Goal: Use online tool/utility: Utilize a website feature to perform a specific function

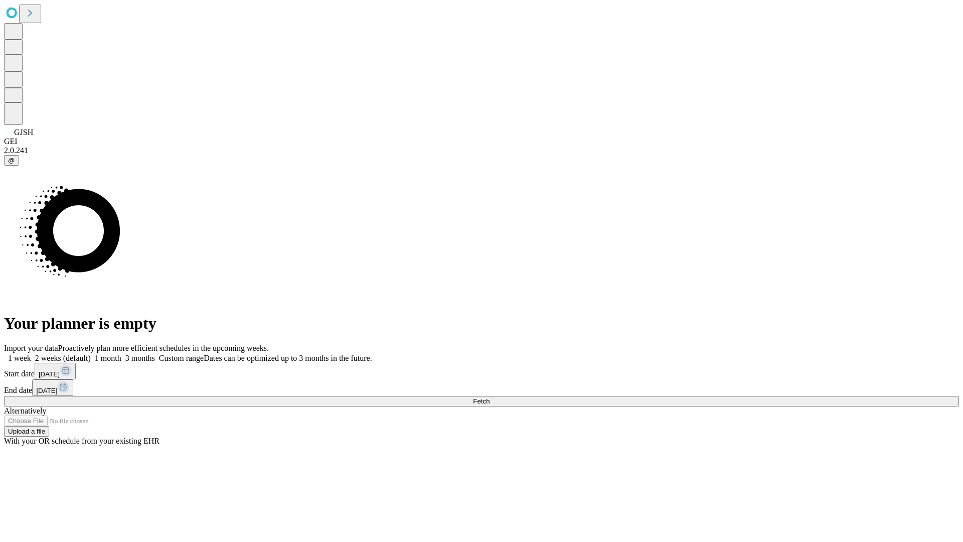
click at [490, 397] on span "Fetch" at bounding box center [481, 401] width 17 height 8
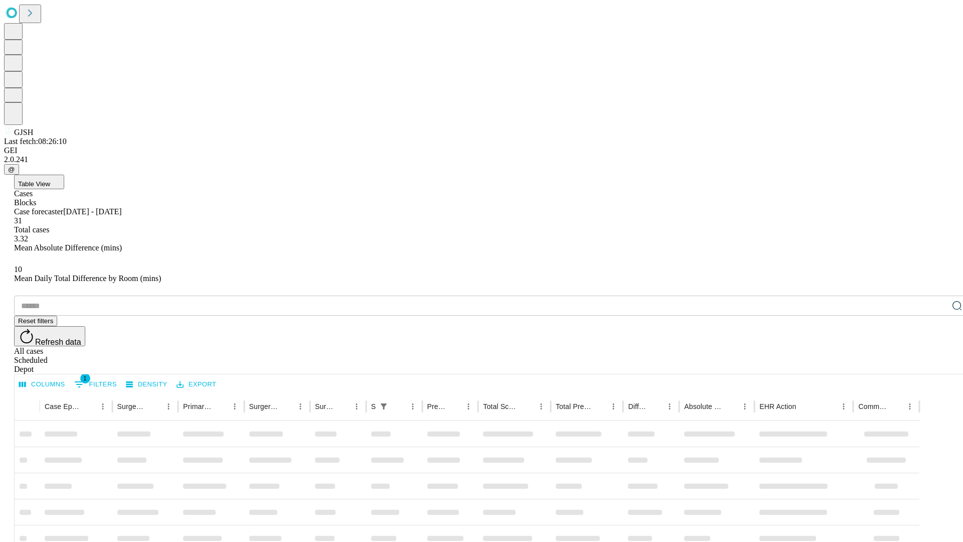
click at [50, 180] on span "Table View" at bounding box center [34, 184] width 32 height 8
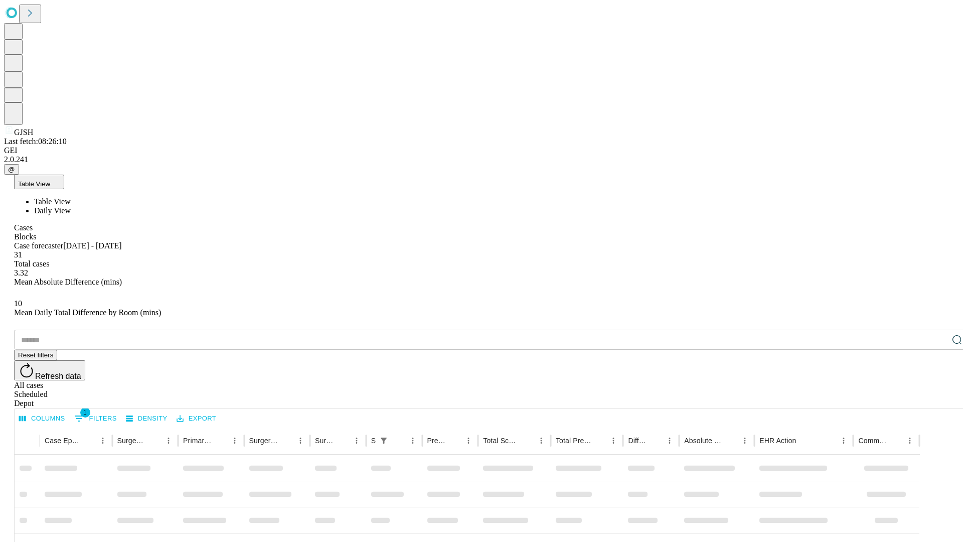
click at [71, 206] on span "Daily View" at bounding box center [52, 210] width 37 height 9
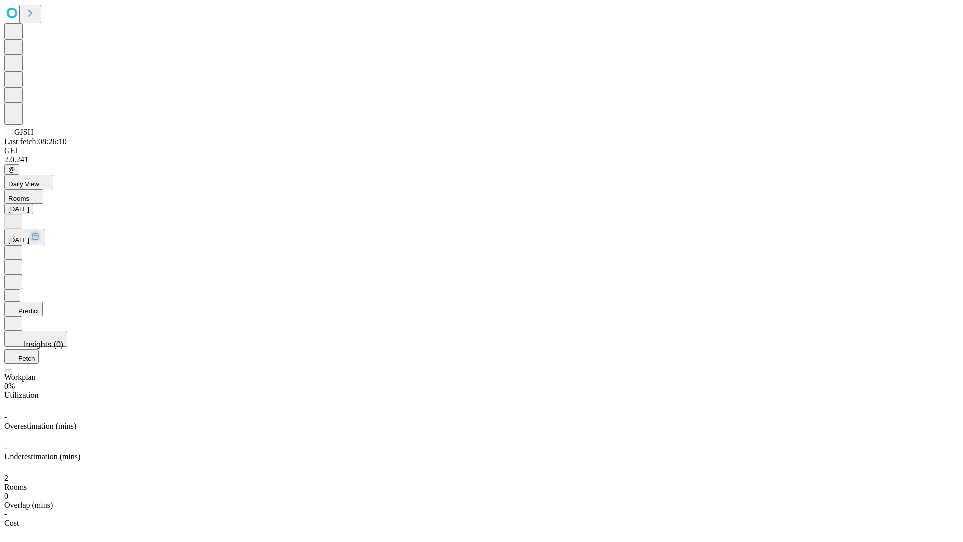
click at [43, 302] on button "Predict" at bounding box center [23, 309] width 39 height 15
